Goal: Task Accomplishment & Management: Use online tool/utility

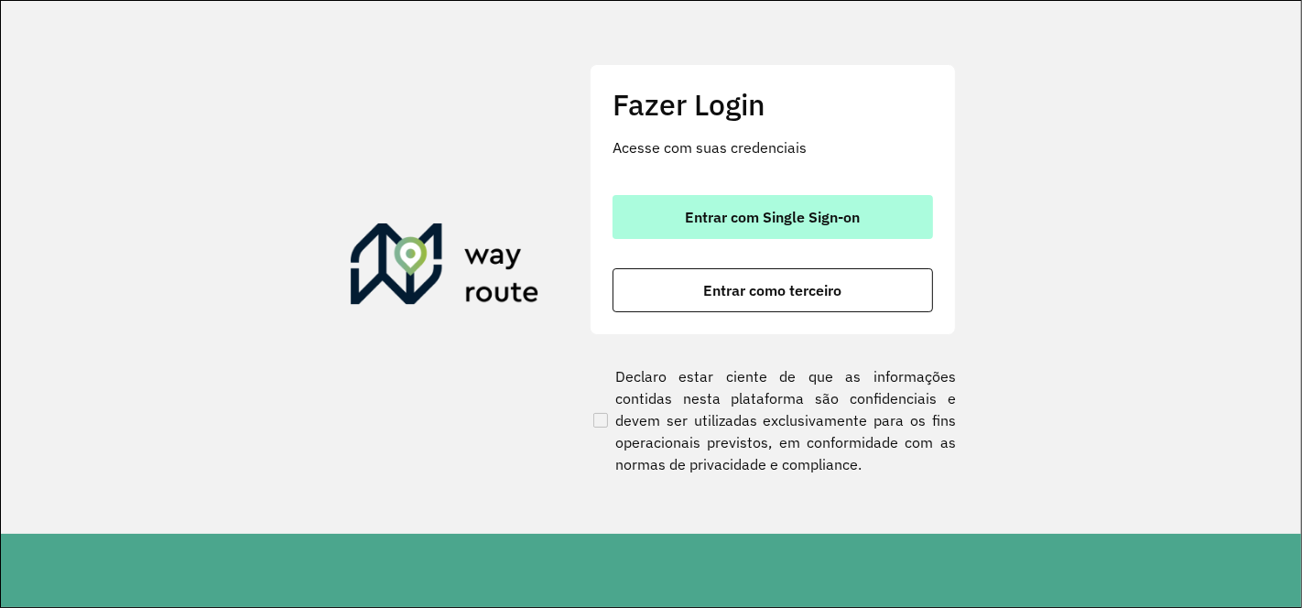
click at [742, 220] on span "Entrar com Single Sign-on" at bounding box center [773, 217] width 175 height 15
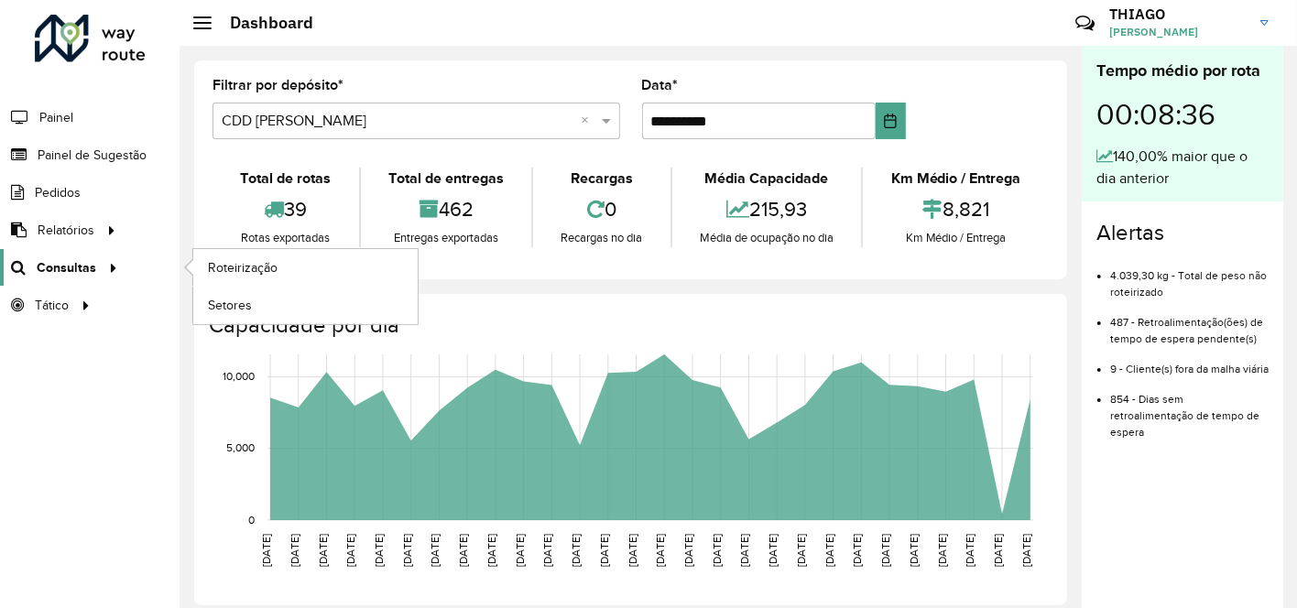
click at [85, 270] on span "Consultas" at bounding box center [67, 267] width 60 height 19
click at [225, 263] on span "Roteirização" at bounding box center [245, 267] width 74 height 19
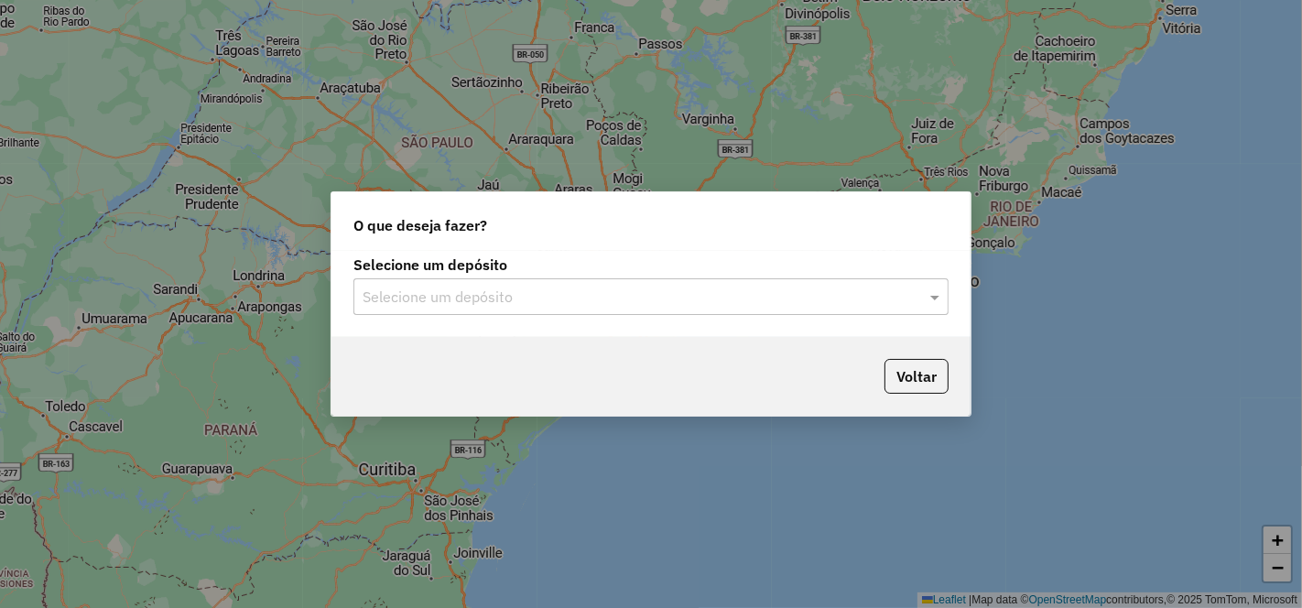
click at [504, 299] on input "text" at bounding box center [633, 298] width 540 height 22
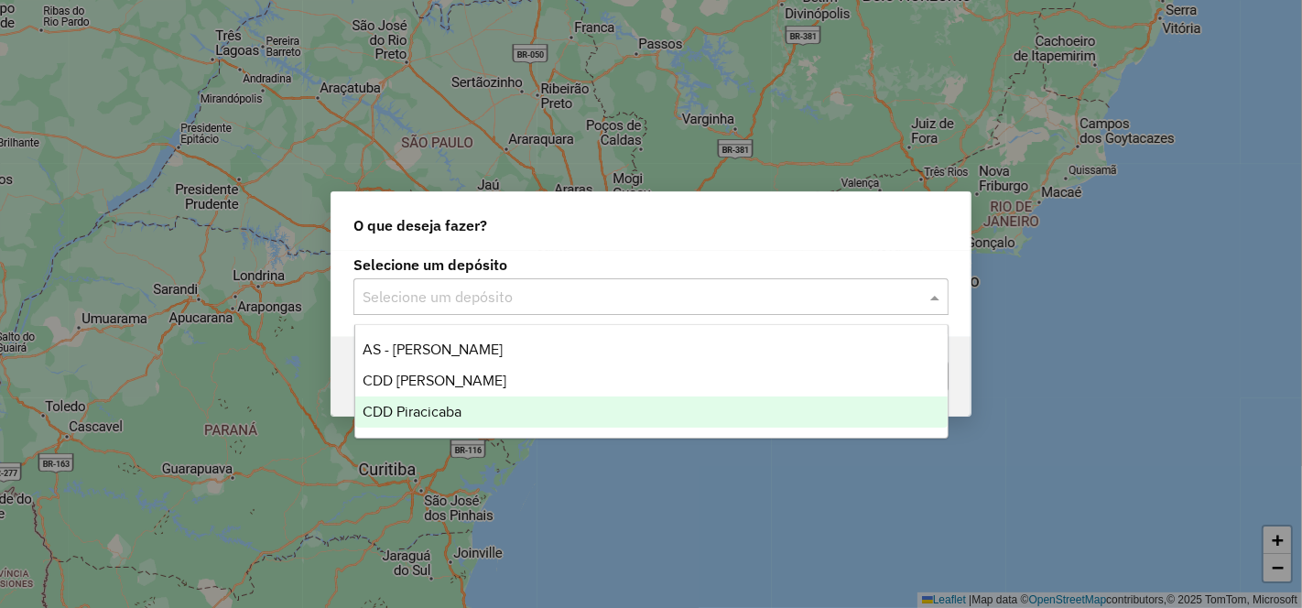
click at [473, 405] on div "CDD Piracicaba" at bounding box center [651, 411] width 592 height 31
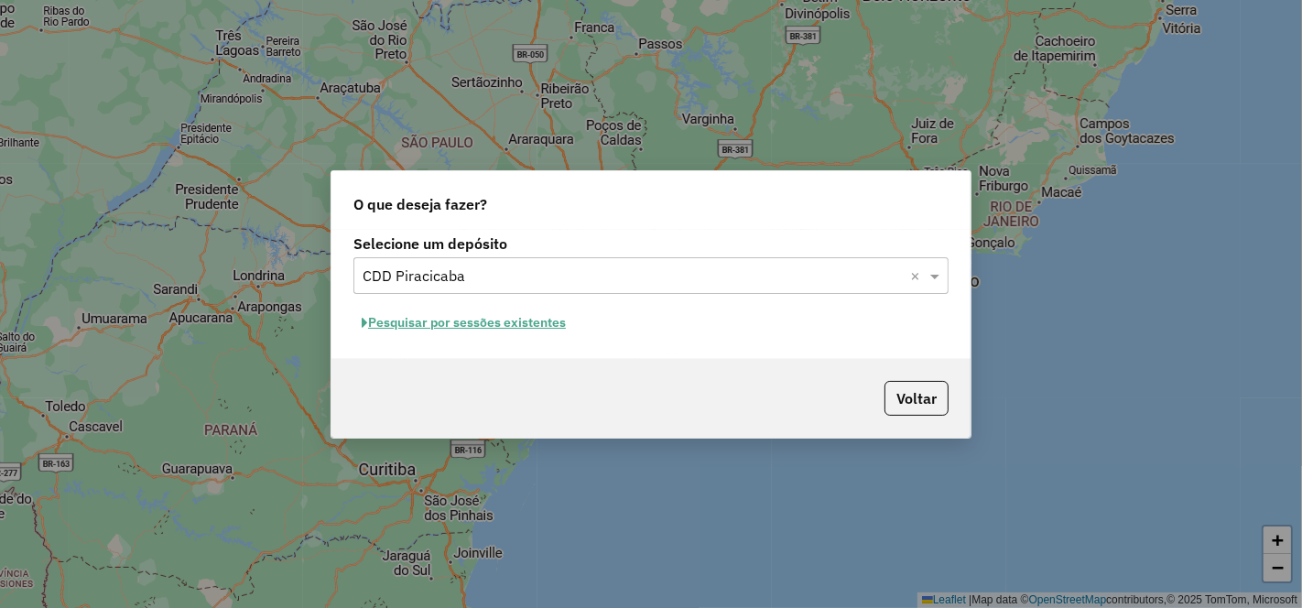
click at [473, 324] on button "Pesquisar por sessões existentes" at bounding box center [463, 323] width 221 height 28
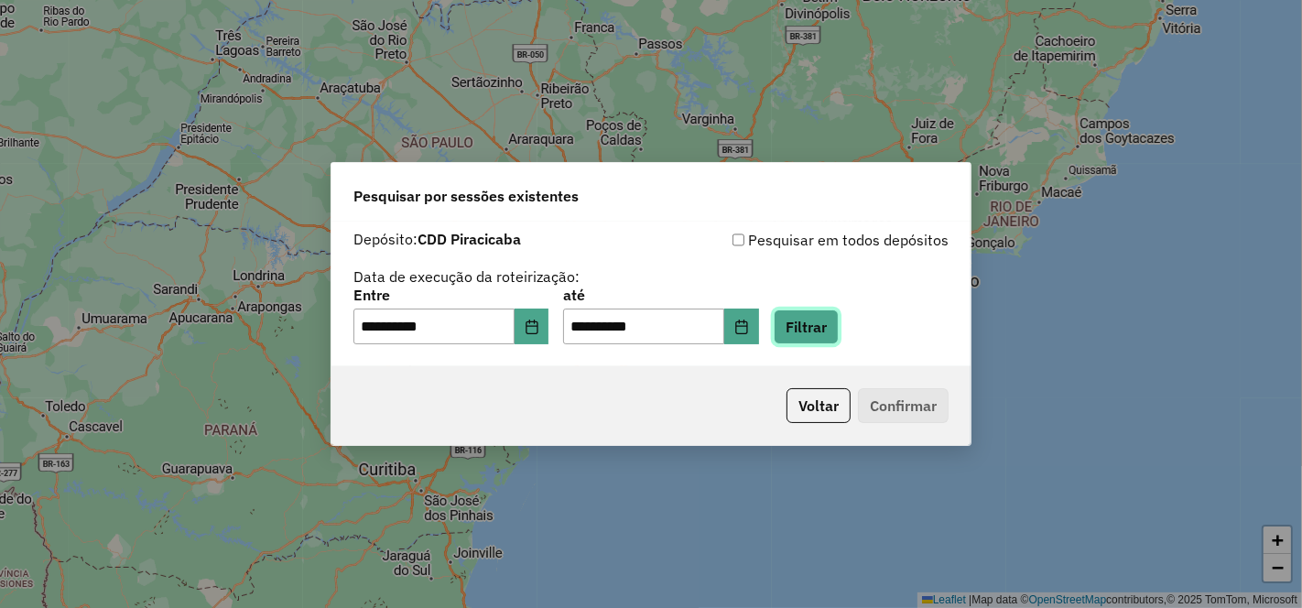
click at [834, 329] on button "Filtrar" at bounding box center [806, 327] width 65 height 35
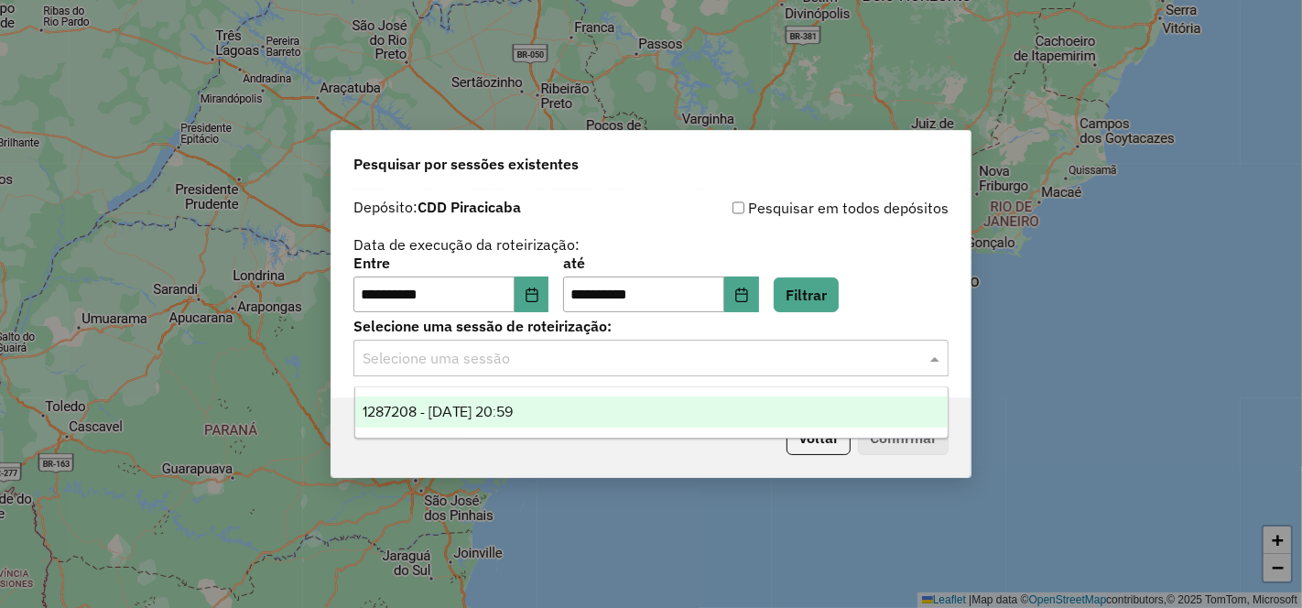
click at [436, 352] on input "text" at bounding box center [633, 359] width 540 height 22
click at [501, 411] on span "1287208 - 02/10/2025 20:59" at bounding box center [438, 412] width 151 height 16
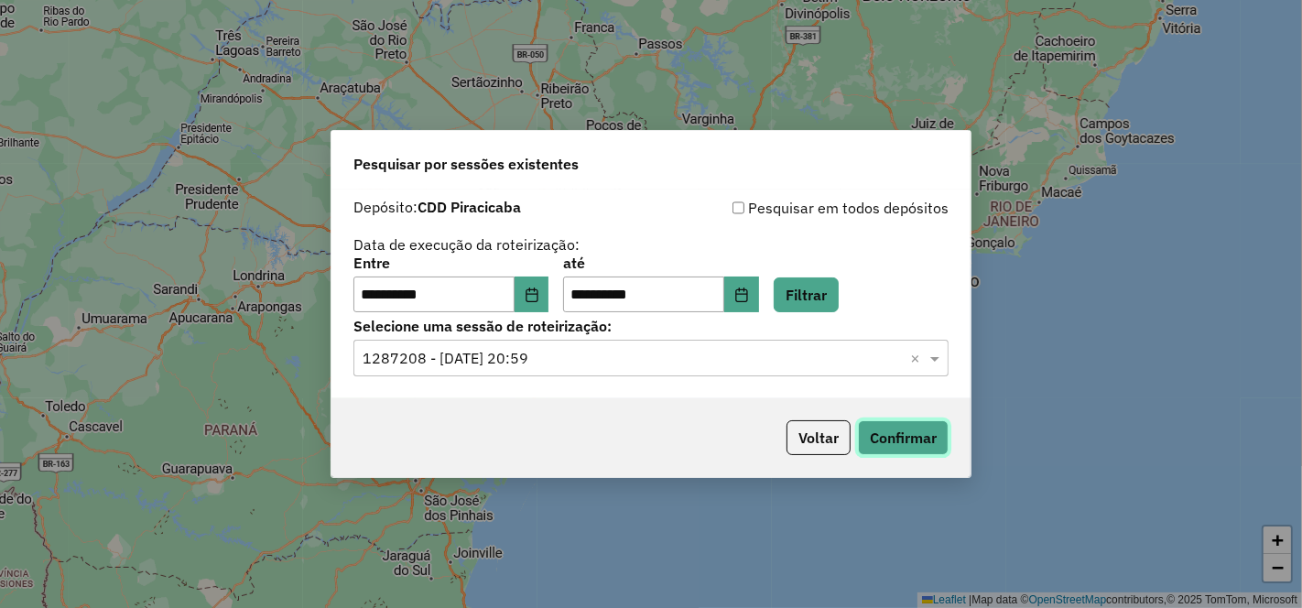
click at [921, 439] on button "Confirmar" at bounding box center [903, 437] width 91 height 35
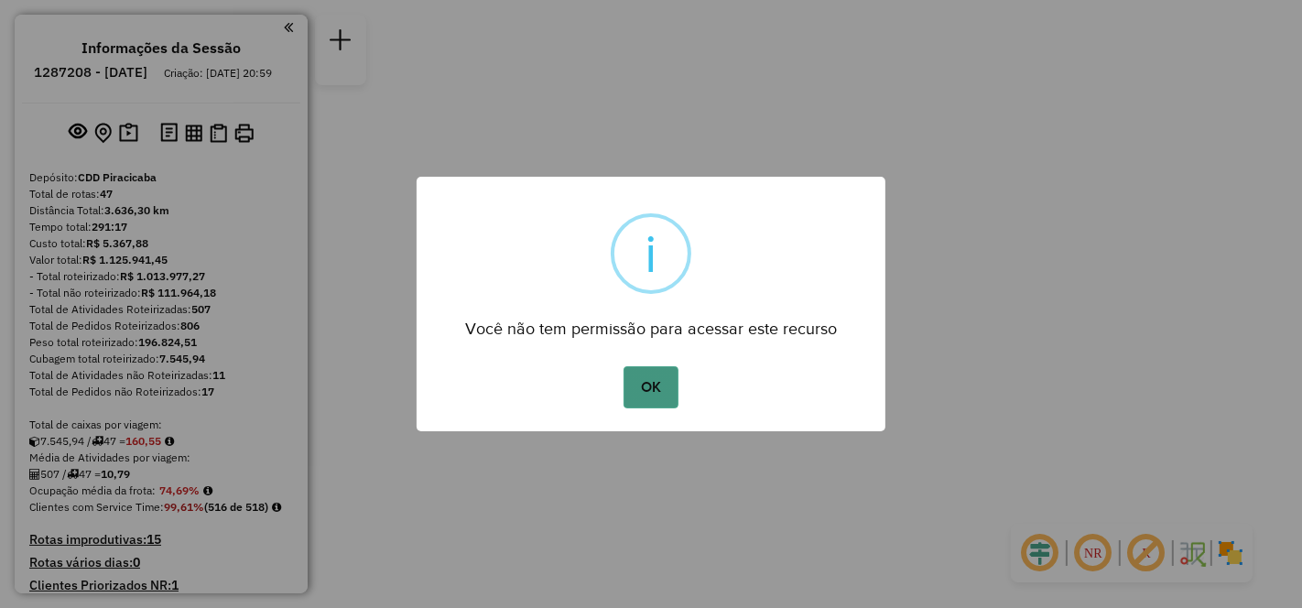
click at [646, 383] on button "OK" at bounding box center [651, 387] width 54 height 42
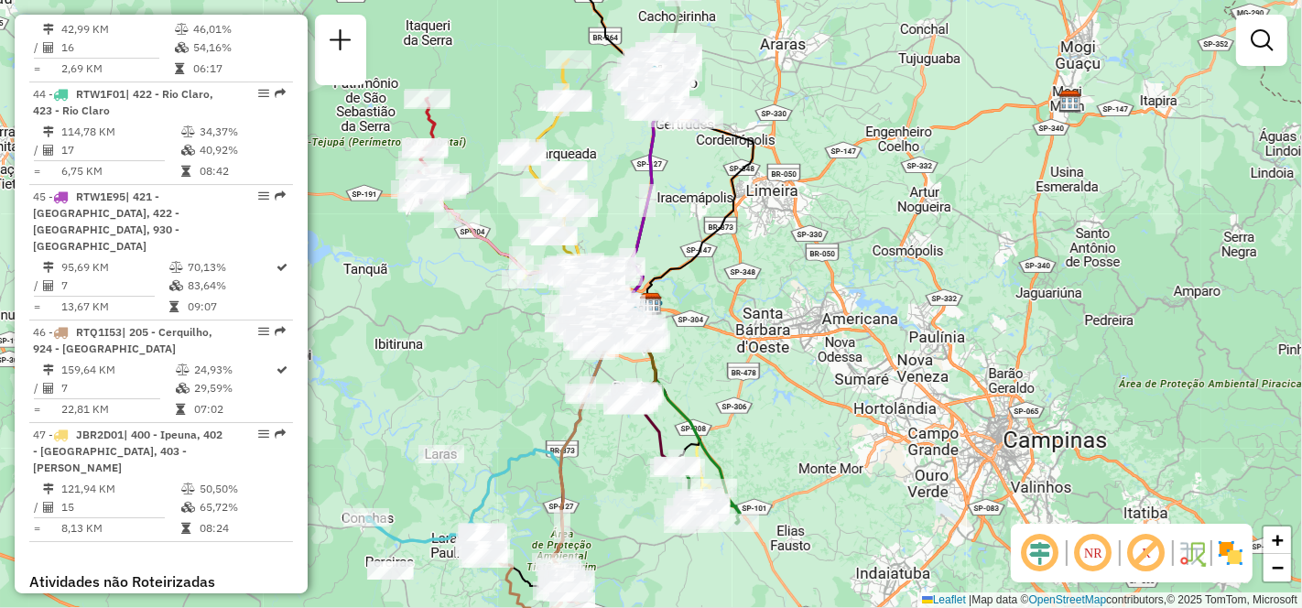
scroll to position [5324, 0]
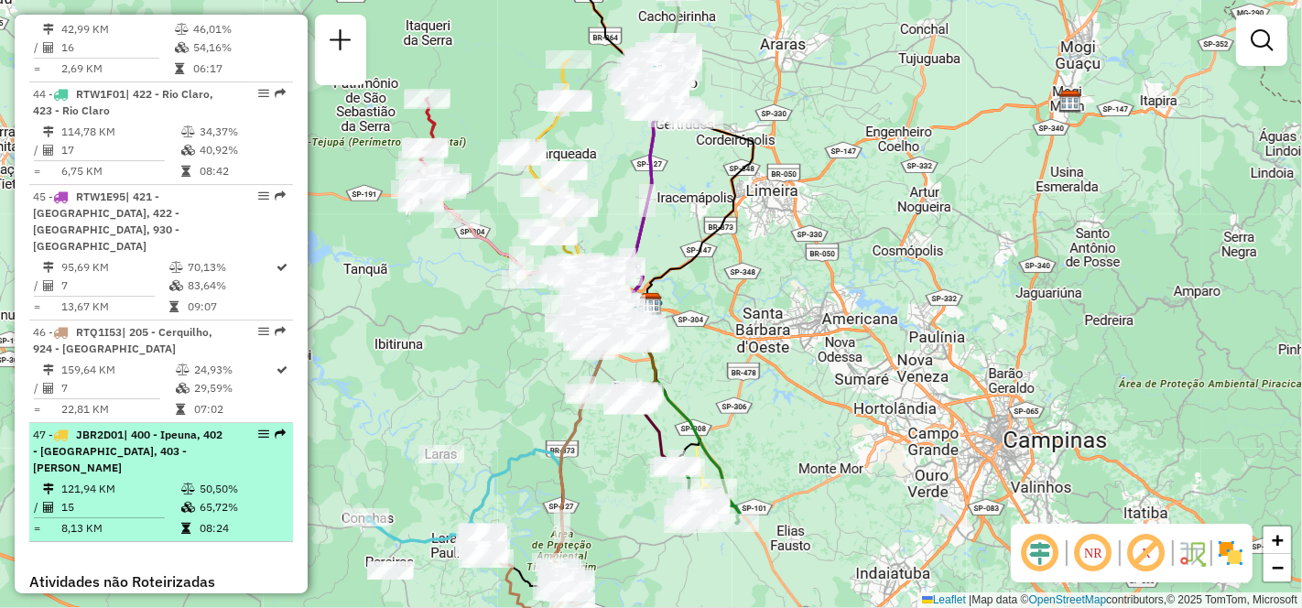
click at [107, 480] on td "121,94 KM" at bounding box center [120, 489] width 120 height 18
select select "**********"
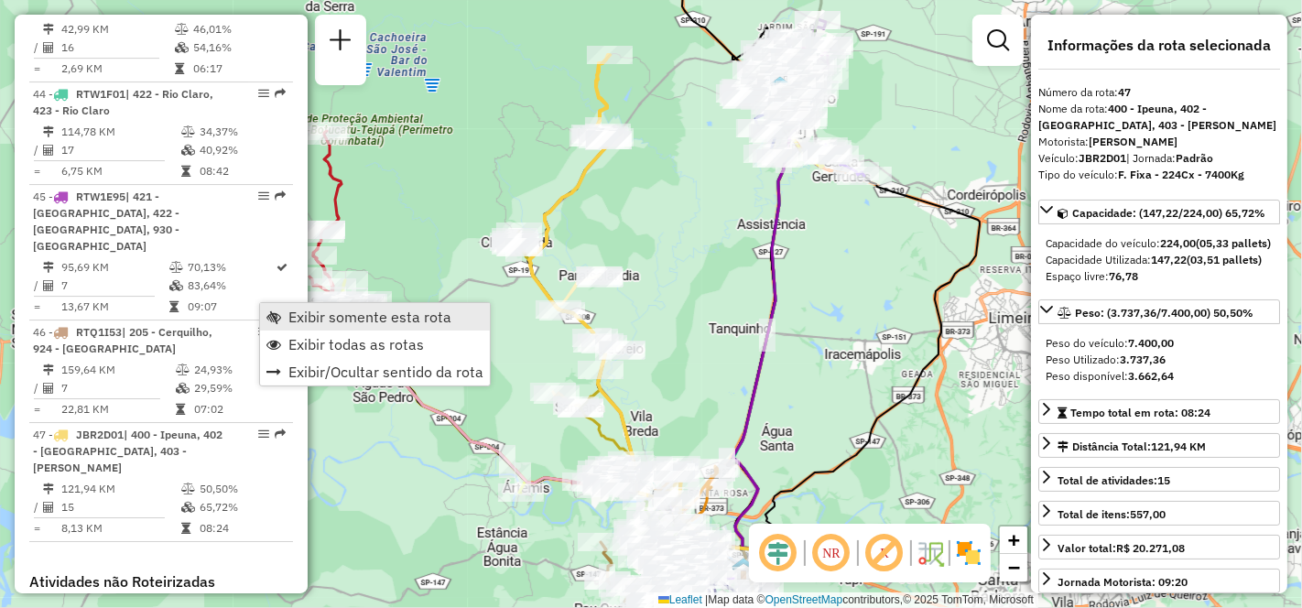
click at [355, 315] on span "Exibir somente esta rota" at bounding box center [369, 317] width 163 height 15
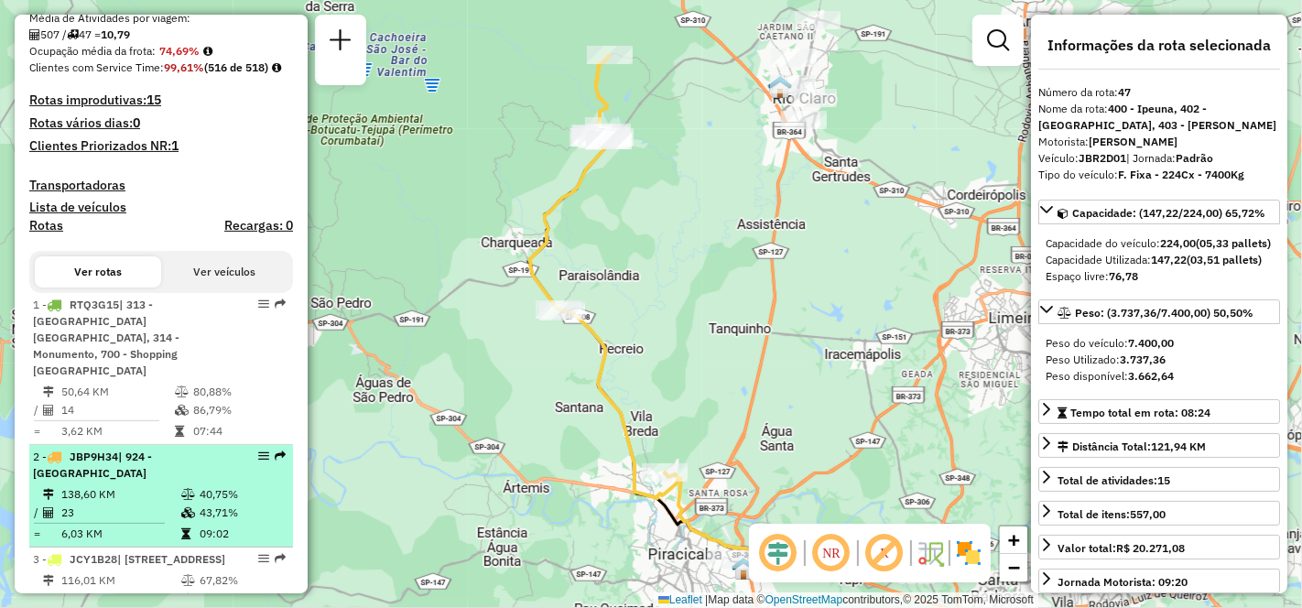
scroll to position [643, 0]
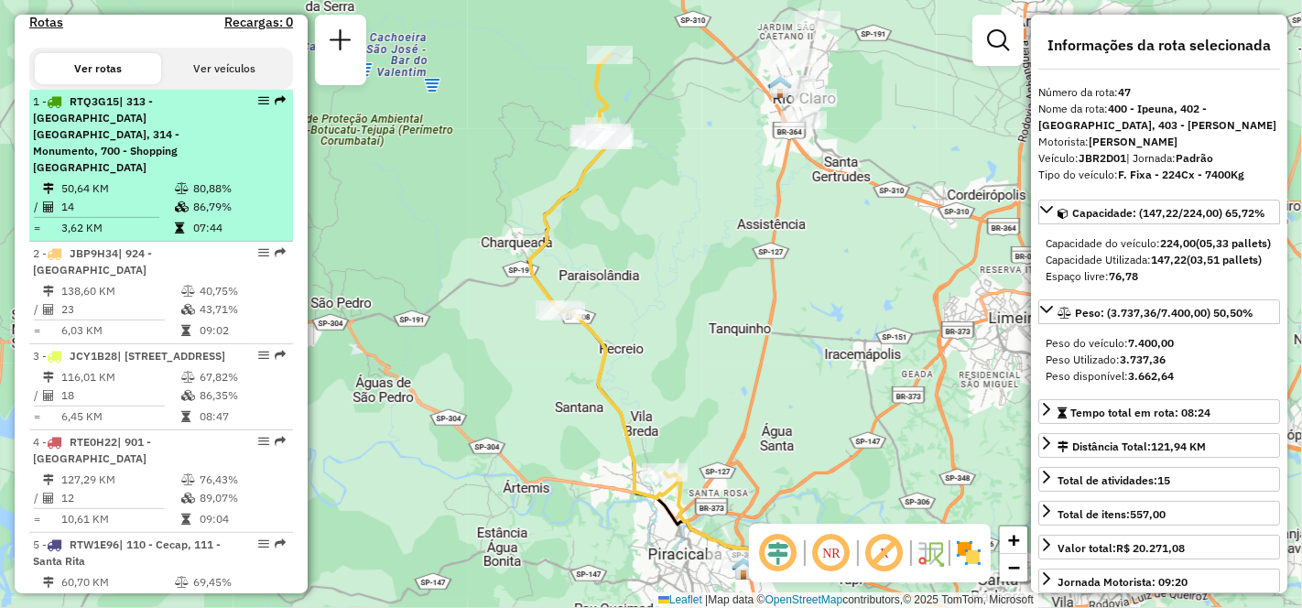
click at [86, 167] on span "| 313 - Glebas Califórnia, 314 - Monumento, 700 - Shopping Piracicaba" at bounding box center [106, 134] width 147 height 80
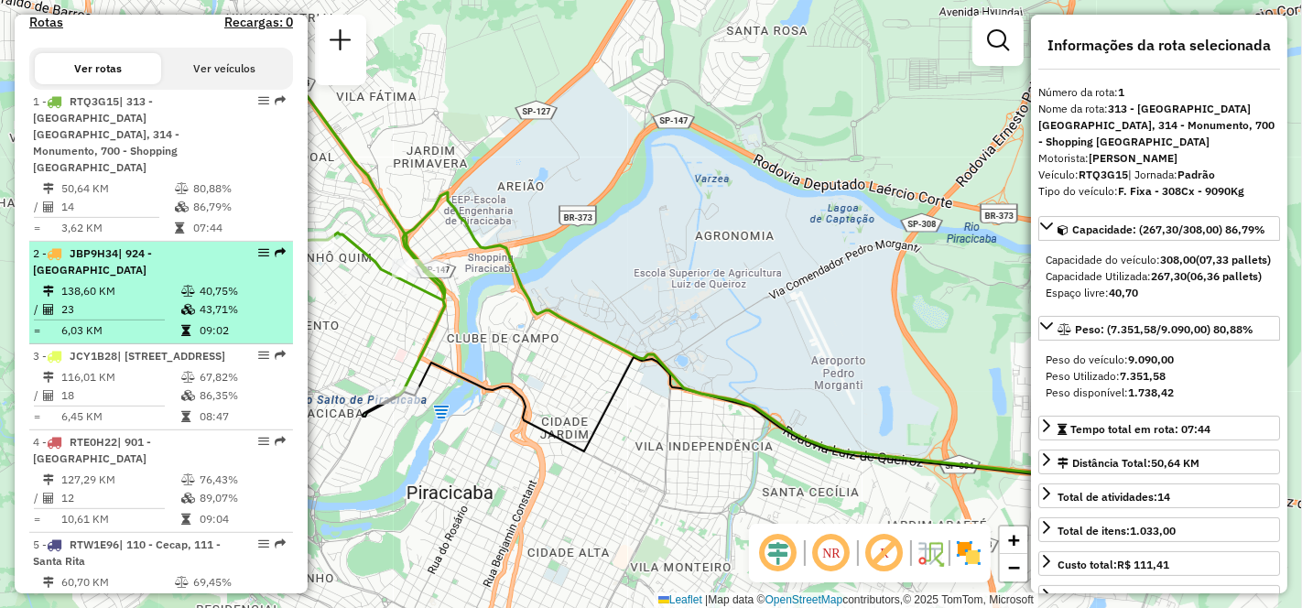
click at [127, 282] on td "138,60 KM" at bounding box center [120, 291] width 120 height 18
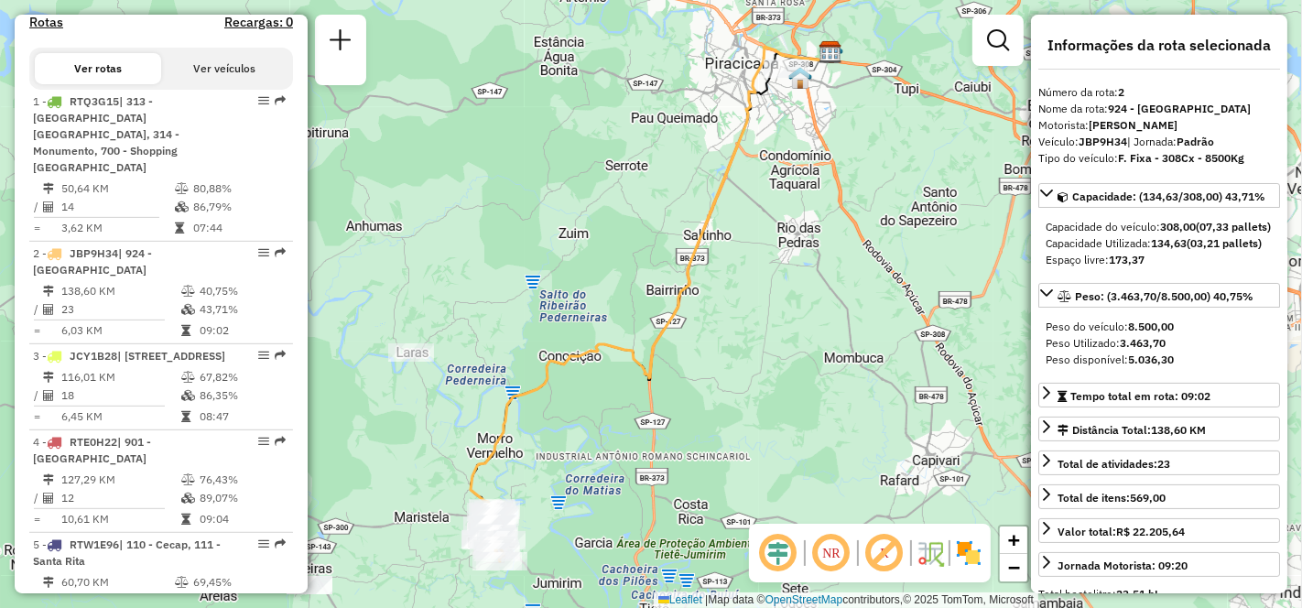
click at [833, 553] on em at bounding box center [831, 553] width 44 height 44
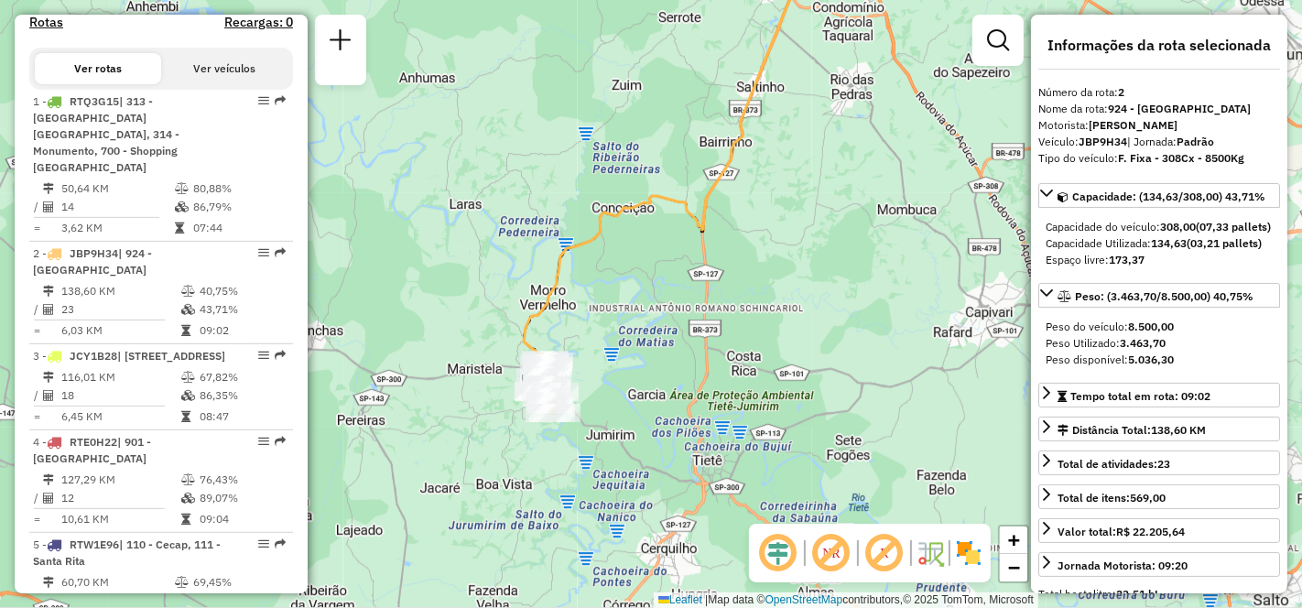
drag, startPoint x: 641, startPoint y: 439, endPoint x: 683, endPoint y: 333, distance: 113.4
click at [683, 333] on div "Janela de atendimento Grade de atendimento Capacidade Transportadoras Veículos …" at bounding box center [651, 304] width 1302 height 608
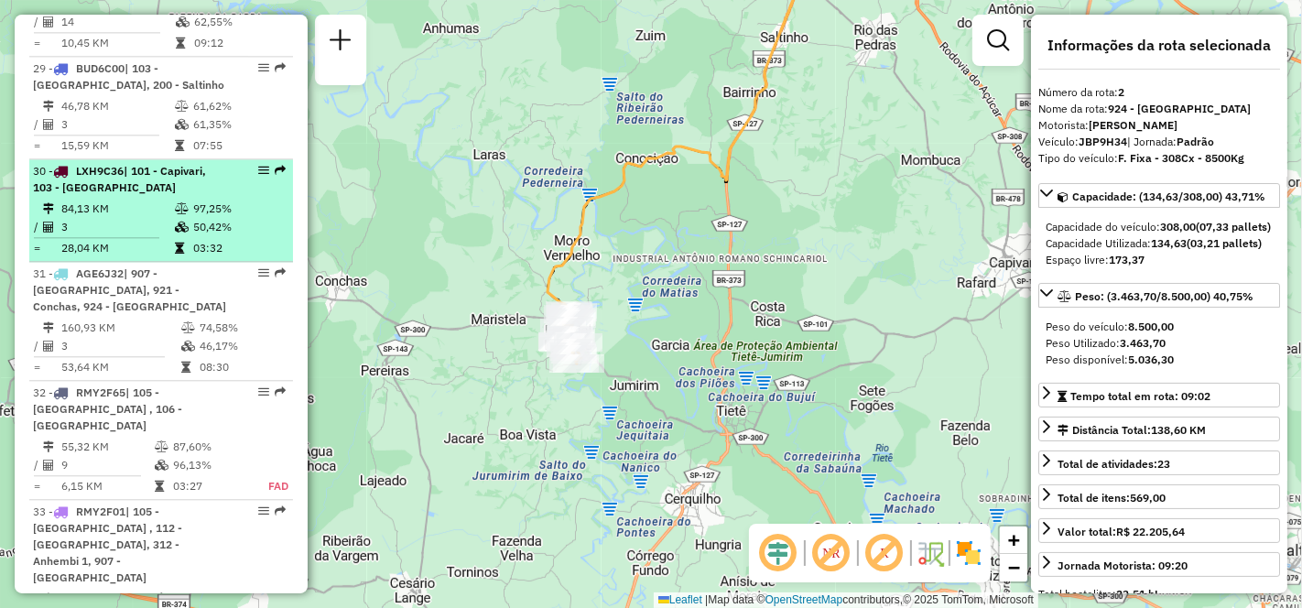
scroll to position [3797, 0]
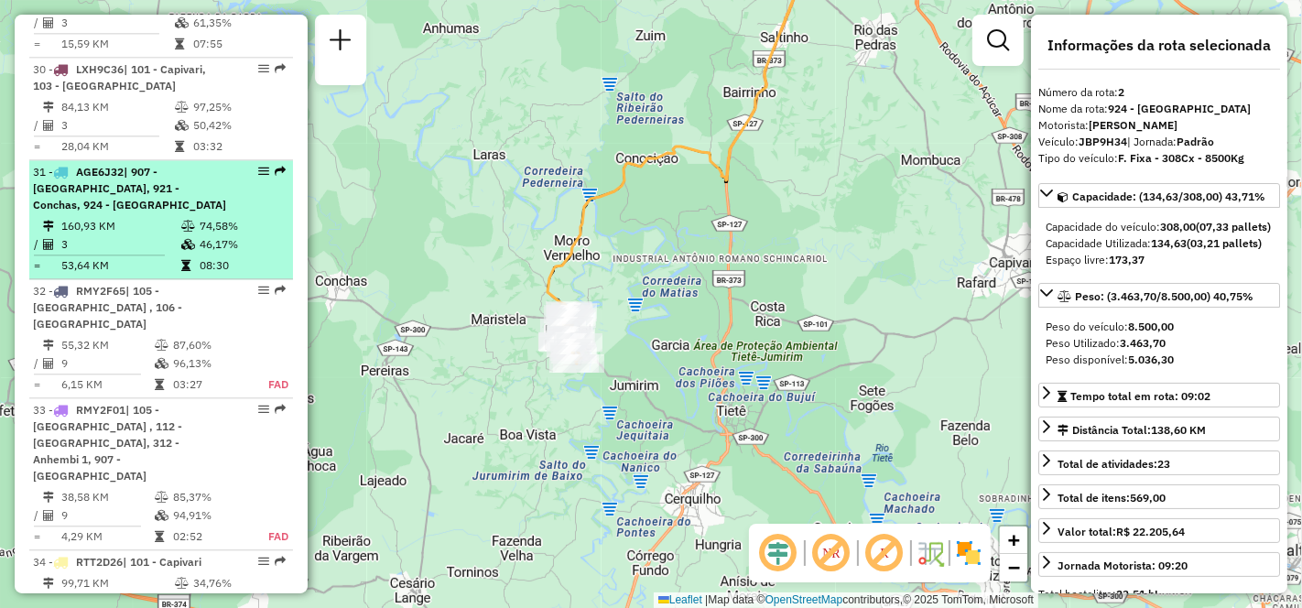
click at [137, 217] on td "160,93 KM" at bounding box center [120, 226] width 120 height 18
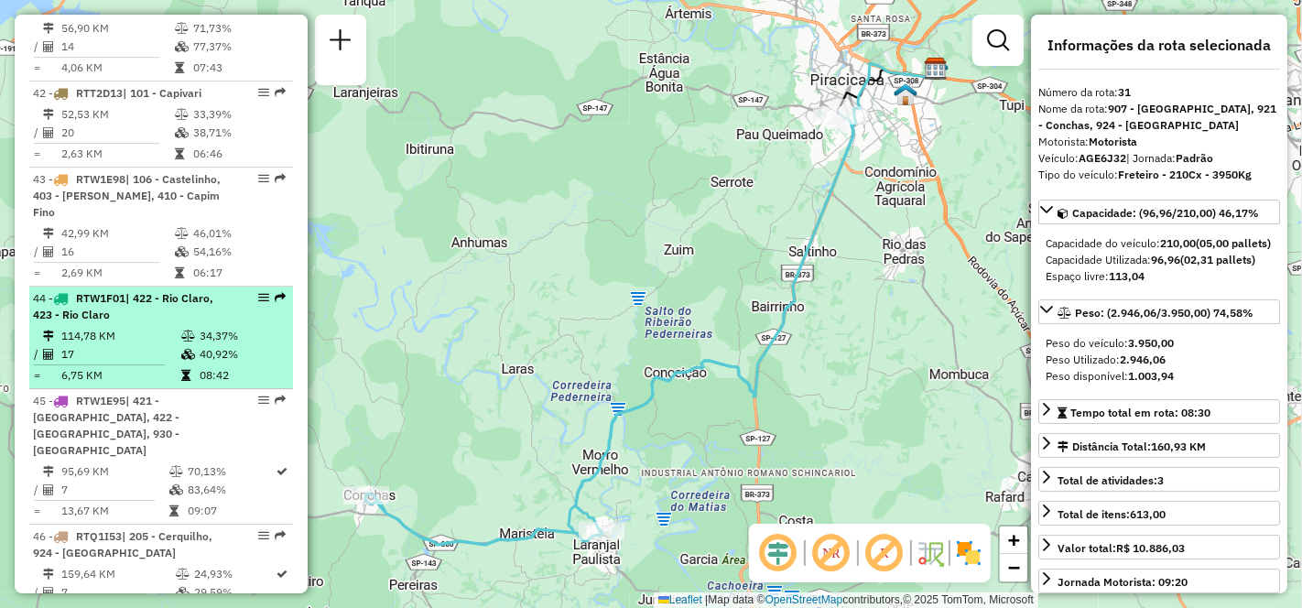
scroll to position [5324, 0]
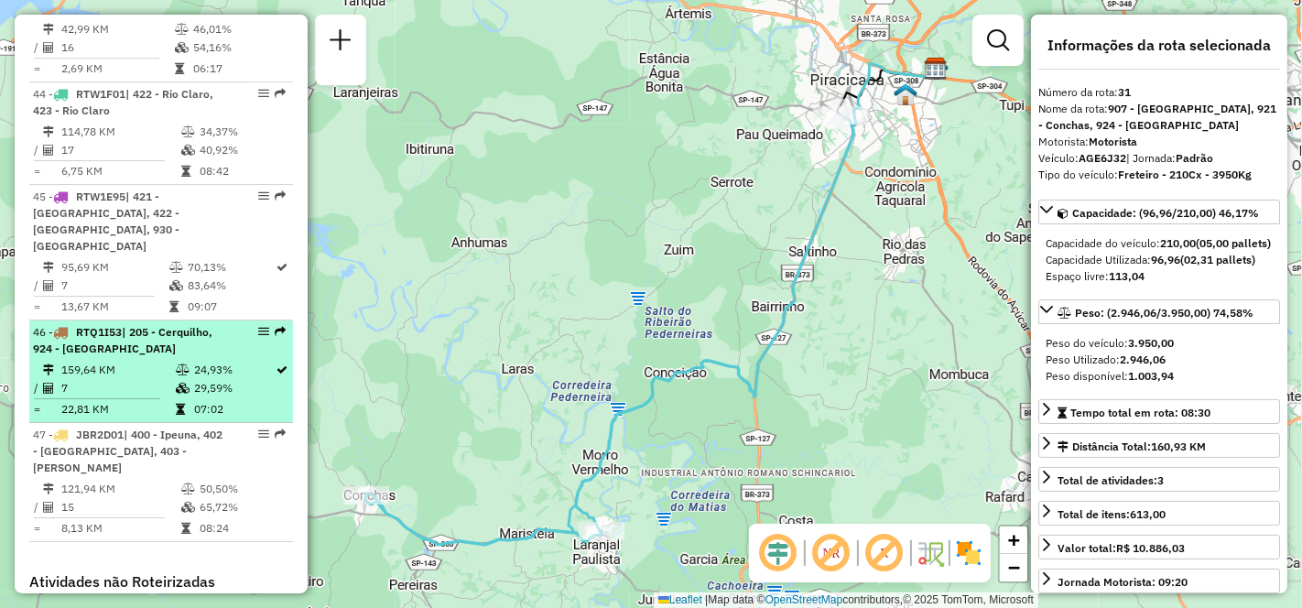
click at [150, 361] on td "159,64 KM" at bounding box center [117, 370] width 114 height 18
